Goal: Use online tool/utility: Use online tool/utility

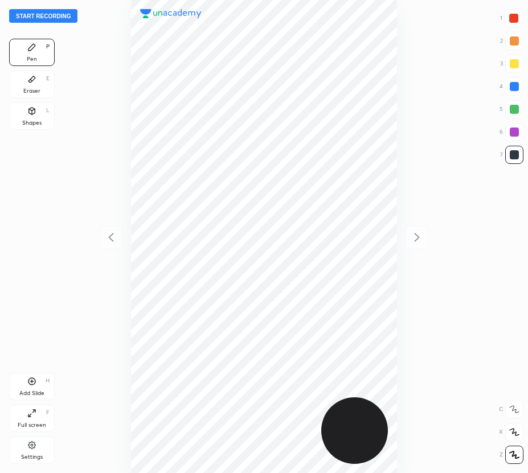
scroll to position [473, 346]
click at [32, 13] on button "Start recording" at bounding box center [43, 16] width 68 height 14
click at [512, 11] on div at bounding box center [513, 18] width 18 height 18
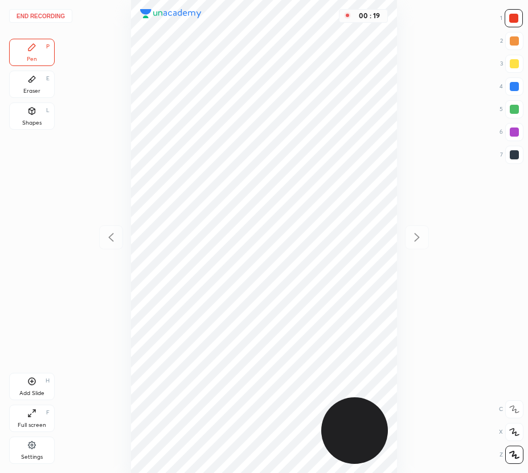
drag, startPoint x: 511, startPoint y: 88, endPoint x: 452, endPoint y: 98, distance: 60.0
click at [511, 88] on div at bounding box center [514, 86] width 9 height 9
click at [514, 154] on div at bounding box center [514, 154] width 9 height 9
drag, startPoint x: 515, startPoint y: 17, endPoint x: 511, endPoint y: 23, distance: 7.4
click at [515, 19] on div at bounding box center [513, 18] width 9 height 9
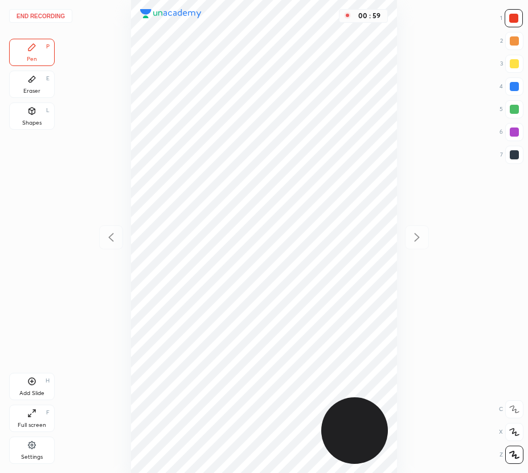
click at [34, 388] on div "Add Slide H" at bounding box center [32, 386] width 46 height 27
click at [40, 381] on div "Add Slide H" at bounding box center [32, 386] width 46 height 27
drag, startPoint x: 29, startPoint y: 84, endPoint x: 105, endPoint y: 107, distance: 79.1
click at [31, 87] on div "Eraser E" at bounding box center [32, 84] width 46 height 27
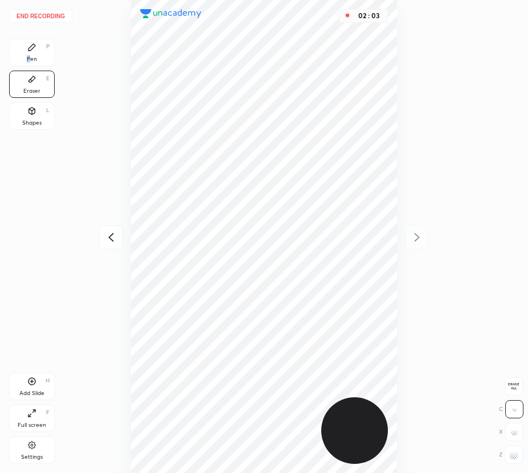
drag, startPoint x: 28, startPoint y: 56, endPoint x: 104, endPoint y: 83, distance: 80.3
click at [33, 57] on div "Pen" at bounding box center [32, 59] width 10 height 6
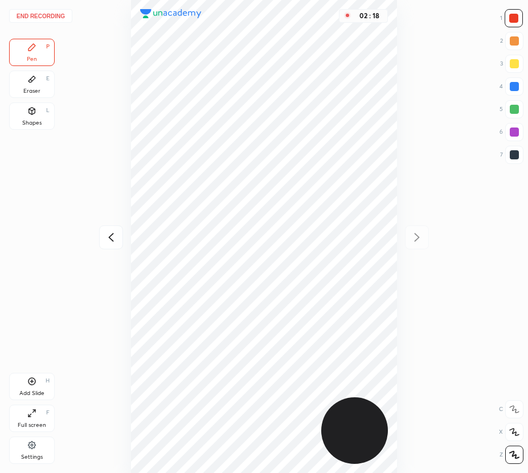
click at [514, 40] on div at bounding box center [514, 40] width 9 height 9
drag, startPoint x: 48, startPoint y: 14, endPoint x: 52, endPoint y: 19, distance: 6.5
click at [52, 19] on button "End recording" at bounding box center [40, 16] width 63 height 14
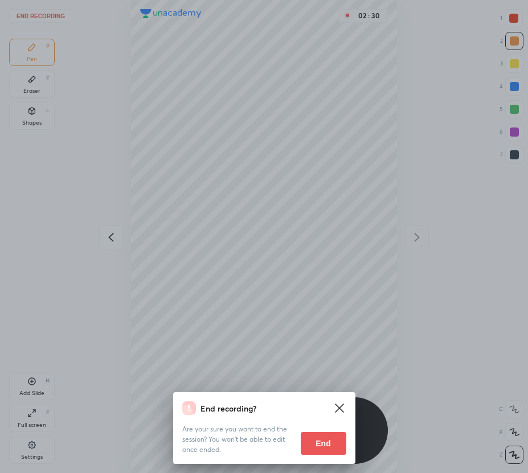
click at [332, 442] on button "End" at bounding box center [324, 443] width 46 height 23
